Goal: Check status: Check status

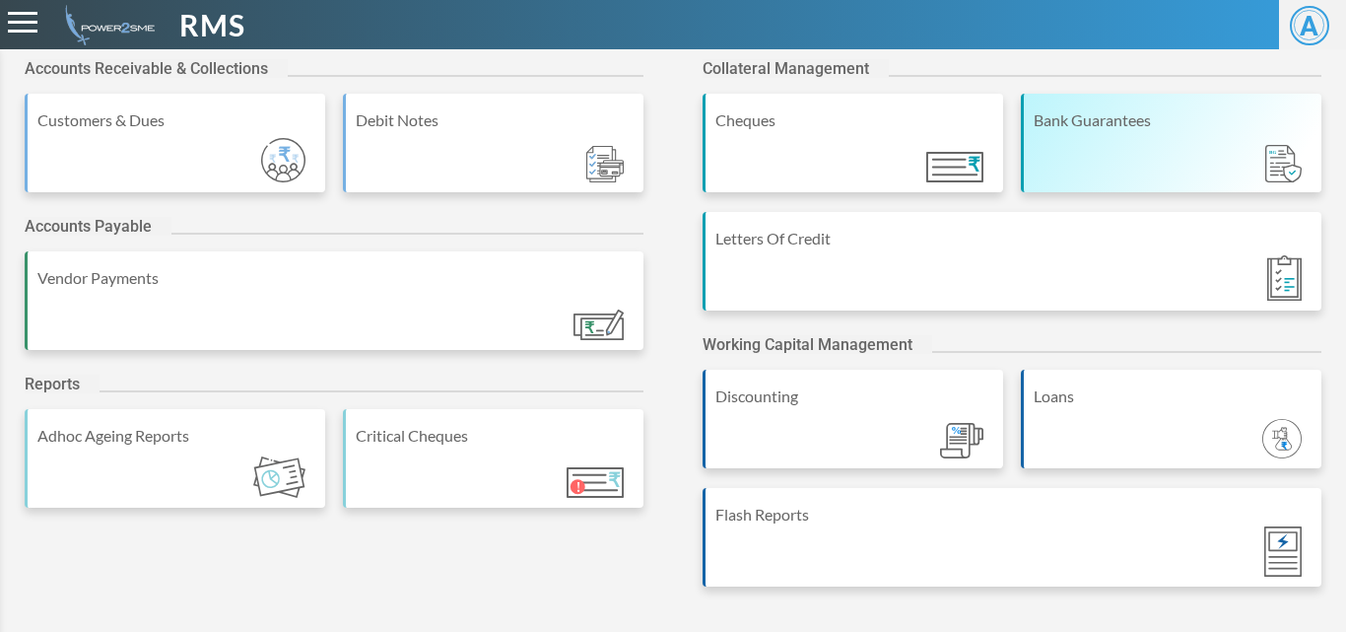
click at [1067, 150] on div "Bank Guarantees" at bounding box center [1171, 143] width 301 height 99
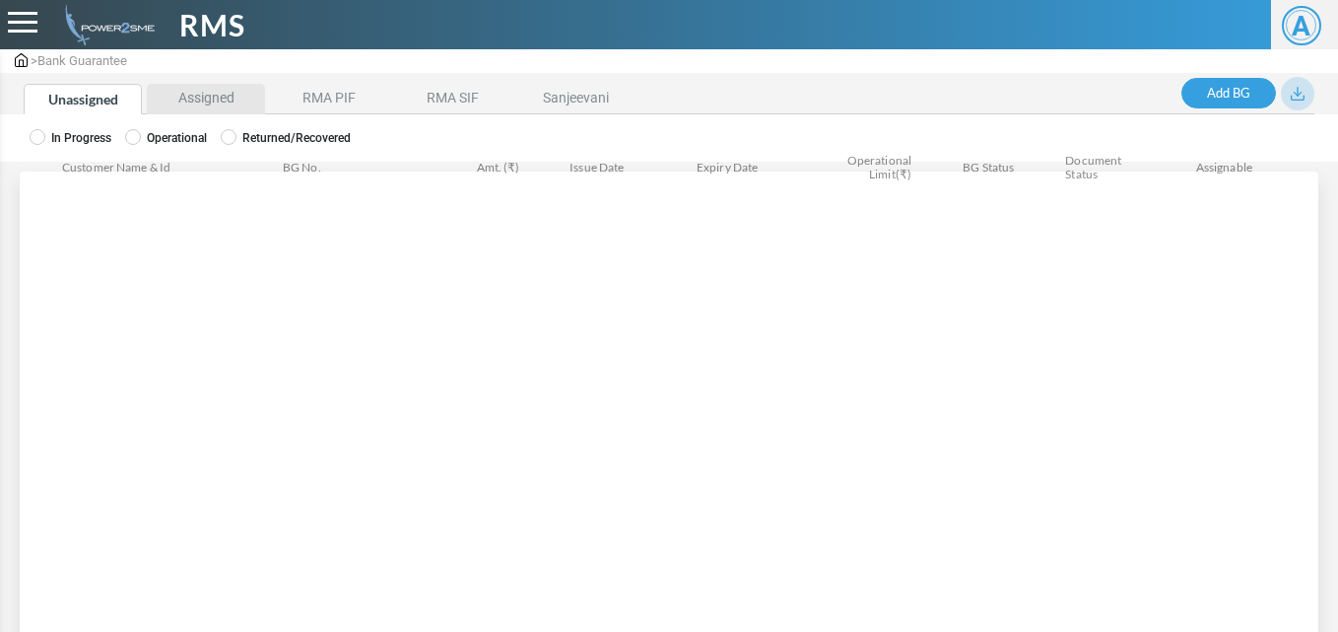
click at [206, 97] on li "Assigned" at bounding box center [206, 99] width 118 height 31
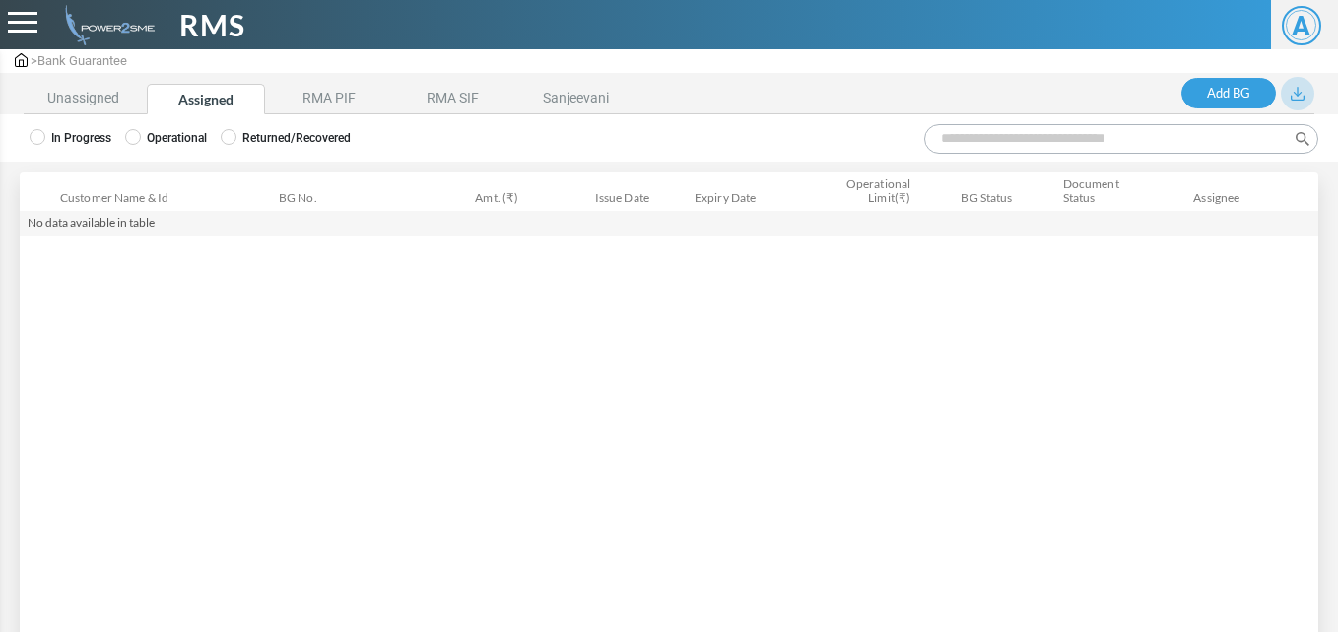
click at [165, 134] on label "Operational" at bounding box center [166, 138] width 82 height 18
click at [146, 142] on label "Operational" at bounding box center [166, 138] width 82 height 18
